Goal: Communication & Community: Answer question/provide support

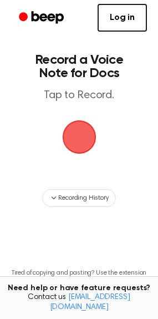
click at [77, 144] on span "button" at bounding box center [79, 137] width 31 height 31
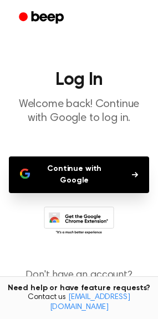
click at [82, 170] on button "Continue with Google" at bounding box center [79, 175] width 141 height 37
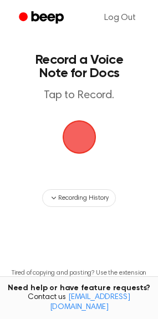
click at [82, 141] on span "button" at bounding box center [79, 138] width 34 height 34
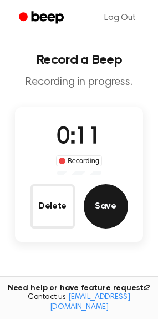
click at [119, 204] on button "Save" at bounding box center [106, 206] width 44 height 44
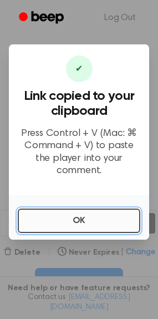
click at [78, 213] on button "OK" at bounding box center [79, 221] width 123 height 24
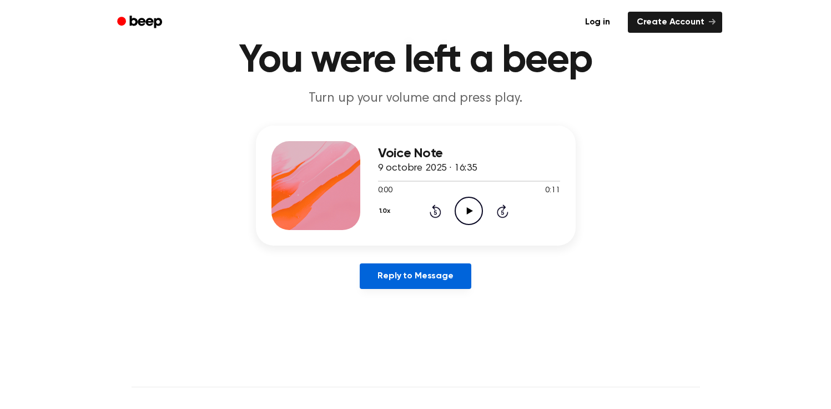
scroll to position [133, 0]
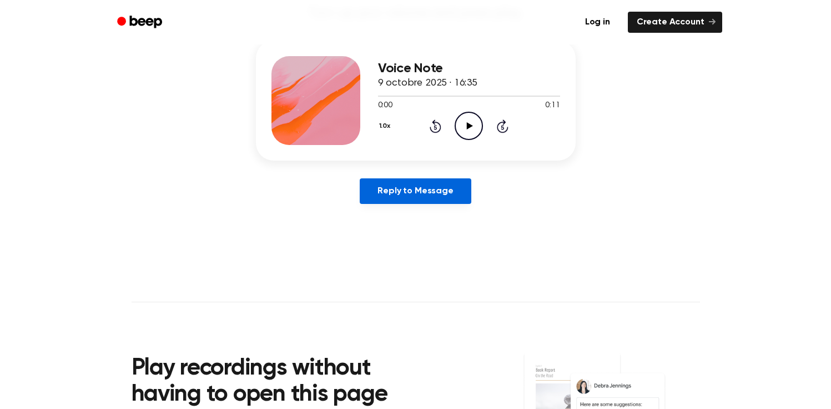
click at [420, 191] on link "Reply to Message" at bounding box center [415, 191] width 111 height 26
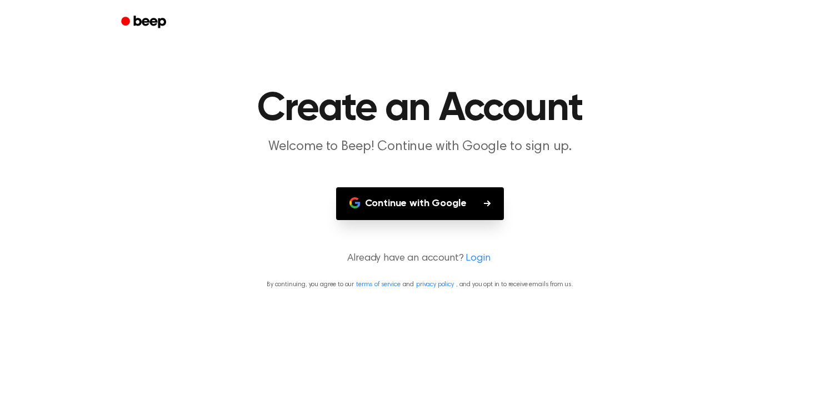
click at [470, 203] on button "Continue with Google" at bounding box center [420, 203] width 168 height 33
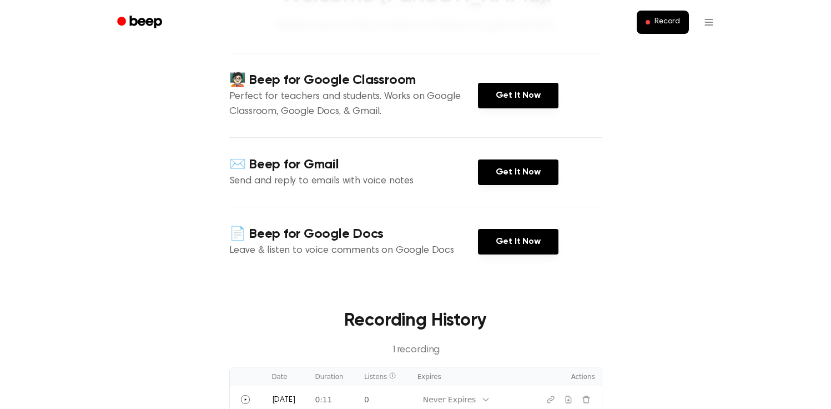
scroll to position [320, 0]
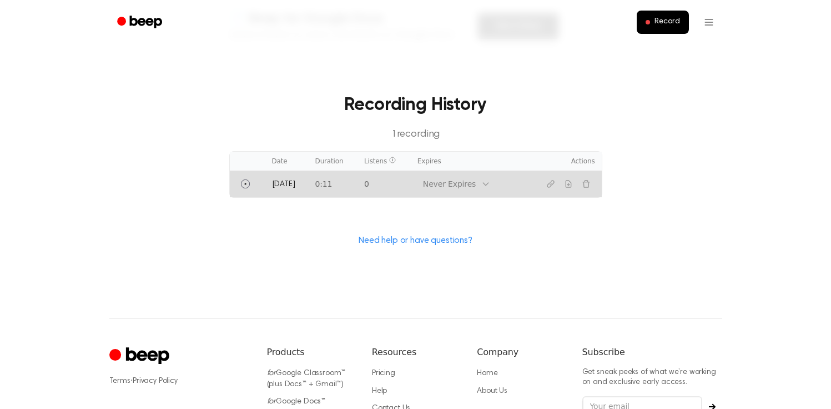
click at [477, 184] on div "Never Expires" at bounding box center [450, 184] width 64 height 14
click at [477, 183] on div "Never Expires" at bounding box center [450, 184] width 64 height 14
